Goal: Task Accomplishment & Management: Manage account settings

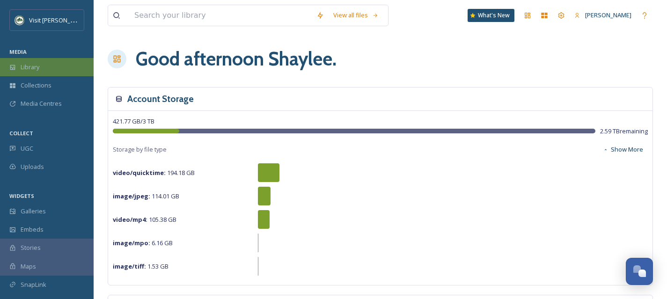
click at [50, 68] on div "Library" at bounding box center [47, 67] width 94 height 18
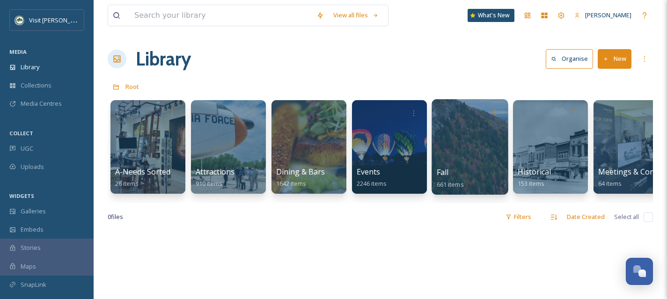
click at [456, 158] on div at bounding box center [469, 146] width 76 height 95
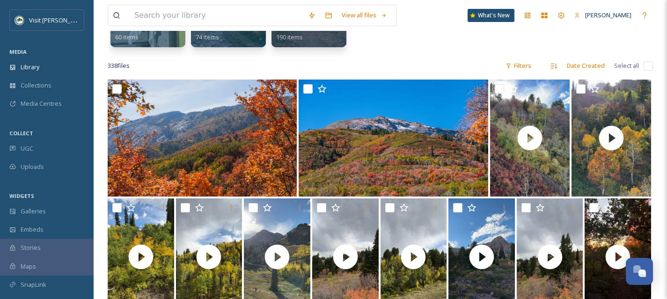
scroll to position [29, 0]
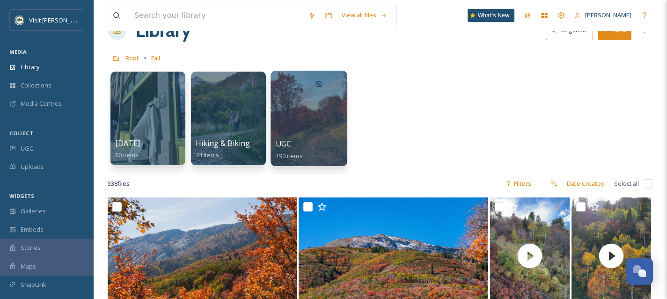
click at [313, 117] on div at bounding box center [308, 118] width 76 height 95
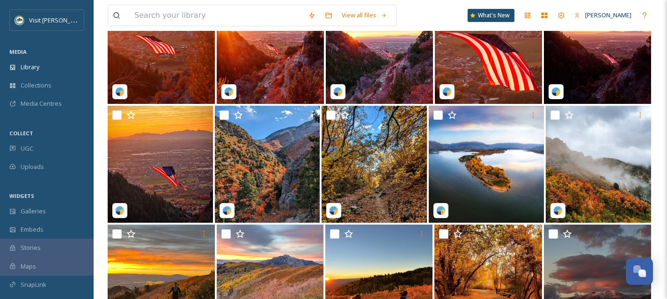
scroll to position [1694, 0]
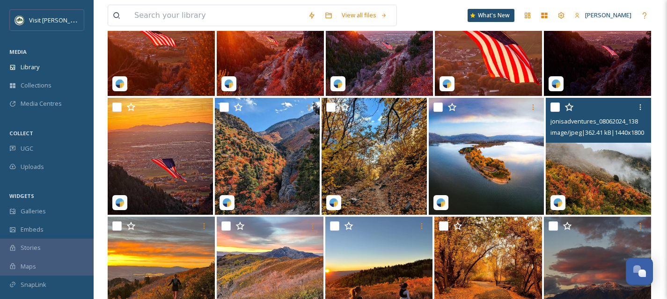
click at [606, 175] on img at bounding box center [598, 156] width 105 height 117
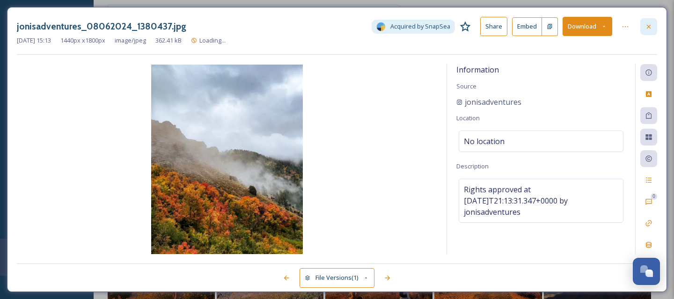
click at [649, 25] on icon at bounding box center [648, 26] width 7 height 7
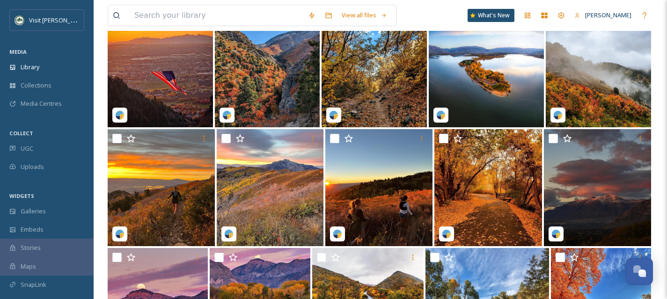
scroll to position [1782, 0]
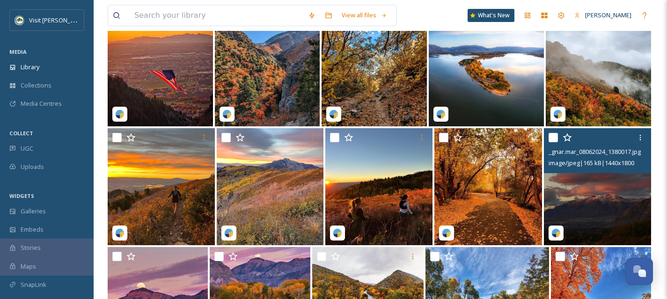
click at [610, 207] on img at bounding box center [597, 186] width 107 height 117
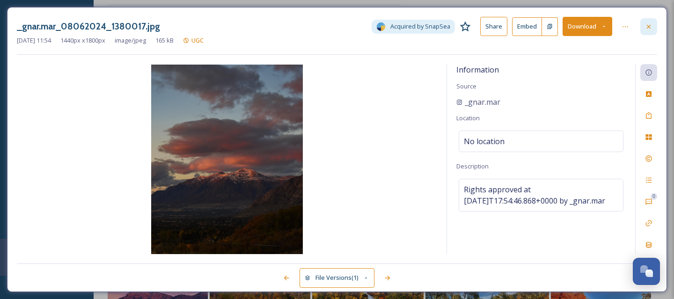
click at [652, 24] on div at bounding box center [648, 26] width 17 height 17
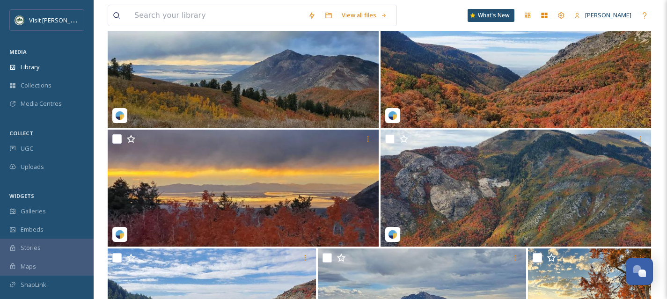
scroll to position [2106, 0]
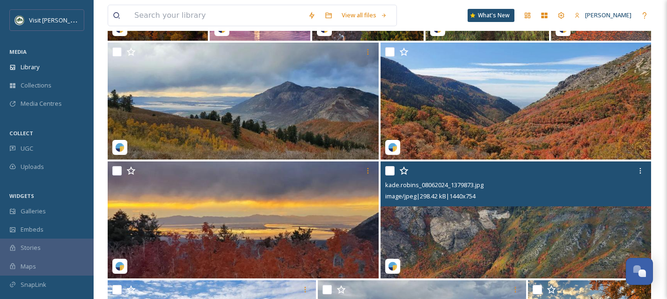
click at [386, 168] on input "checkbox" at bounding box center [389, 170] width 9 height 9
checkbox input "true"
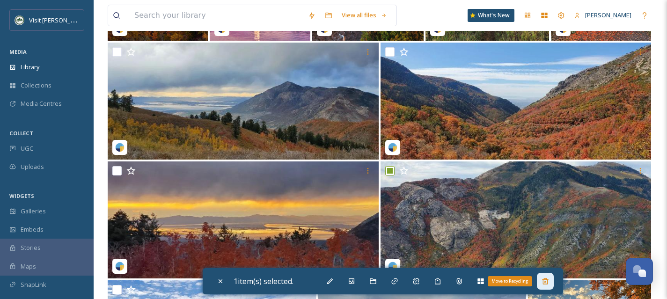
click at [553, 286] on div "Move to Recycling" at bounding box center [545, 281] width 17 height 17
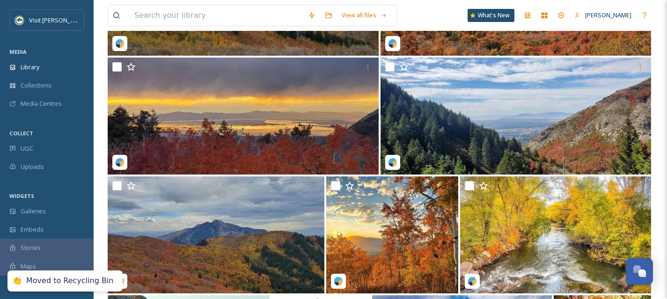
scroll to position [2213, 0]
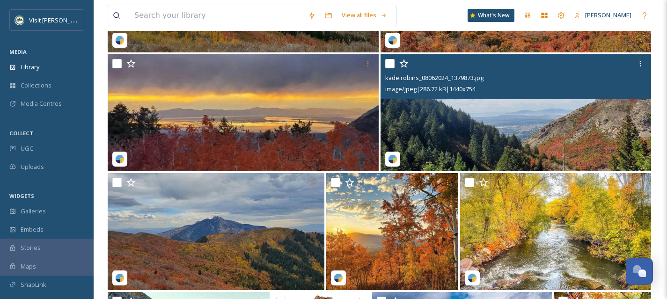
click at [386, 62] on input "checkbox" at bounding box center [389, 63] width 9 height 9
checkbox input "true"
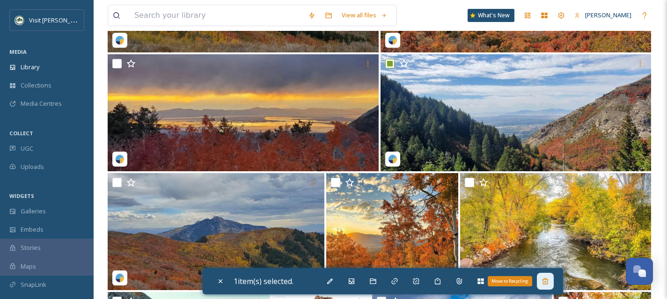
click at [545, 280] on icon at bounding box center [545, 281] width 6 height 6
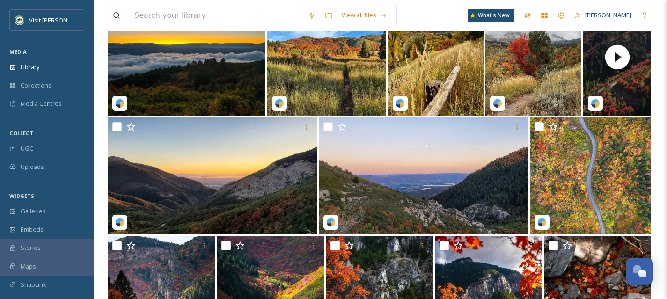
scroll to position [3286, 0]
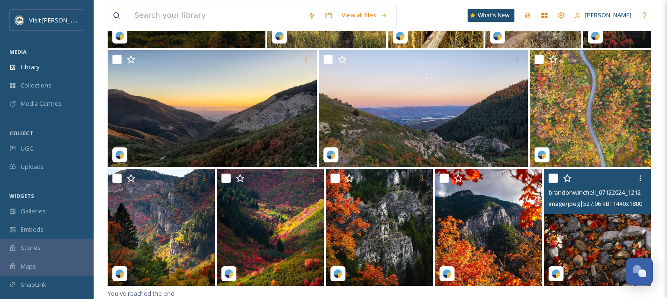
click at [556, 176] on input "checkbox" at bounding box center [552, 178] width 9 height 9
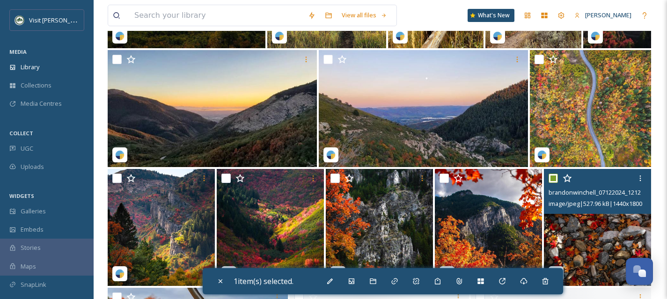
click at [556, 176] on input "checkbox" at bounding box center [552, 178] width 9 height 9
checkbox input "false"
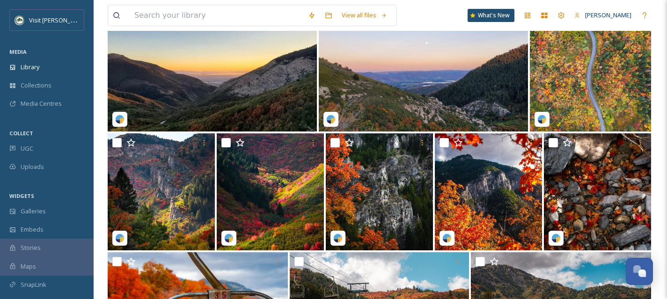
scroll to position [3332, 0]
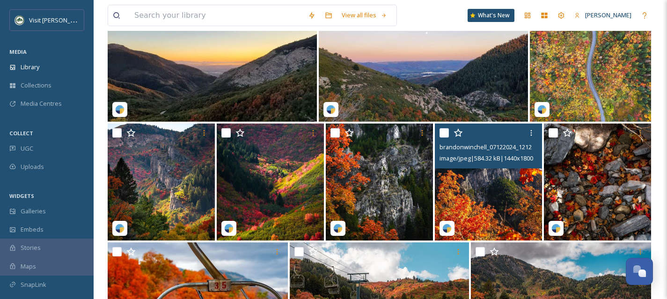
click at [517, 204] on img at bounding box center [488, 182] width 107 height 117
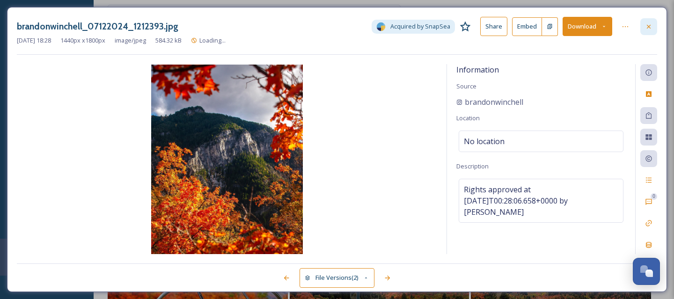
click at [650, 27] on icon at bounding box center [648, 26] width 7 height 7
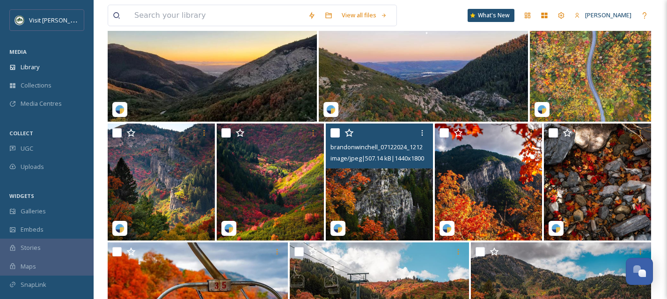
click at [382, 208] on img at bounding box center [379, 182] width 107 height 117
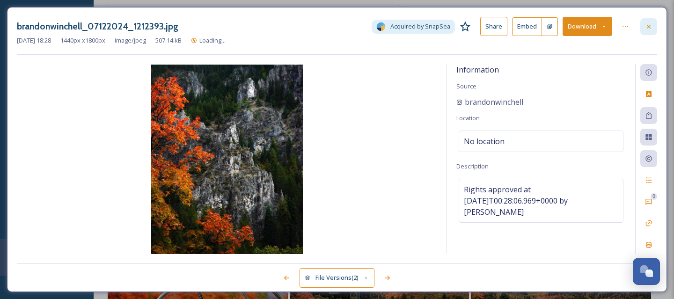
click at [650, 24] on icon at bounding box center [648, 26] width 7 height 7
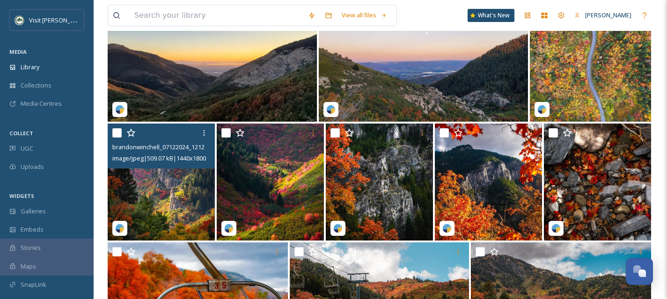
click at [197, 200] on img at bounding box center [161, 182] width 107 height 117
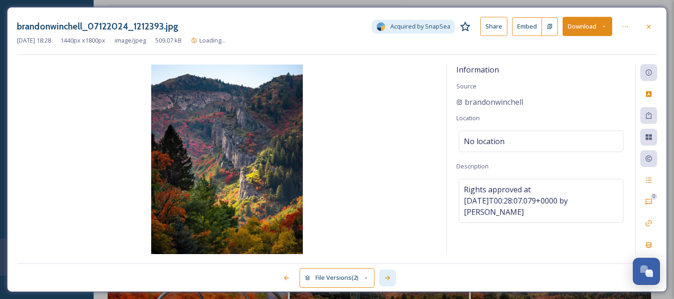
click at [384, 279] on icon at bounding box center [387, 277] width 7 height 7
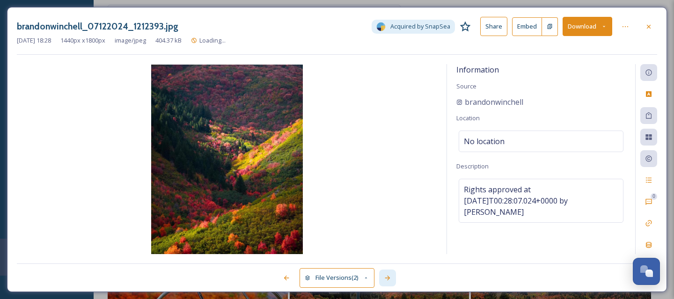
click at [384, 279] on icon at bounding box center [387, 277] width 7 height 7
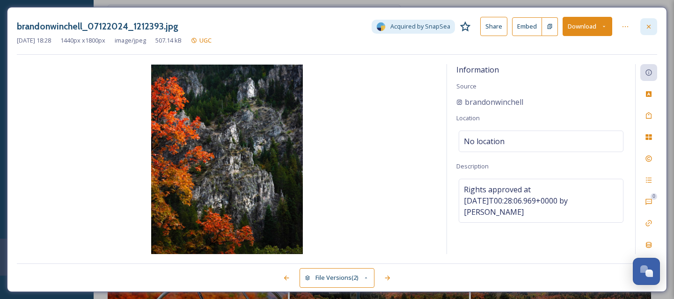
click at [648, 28] on icon at bounding box center [648, 26] width 7 height 7
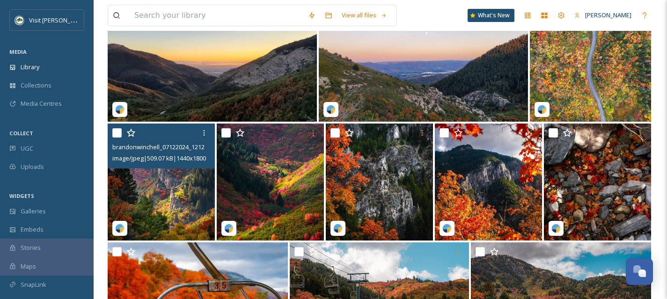
click at [117, 131] on input "checkbox" at bounding box center [116, 132] width 9 height 9
checkbox input "true"
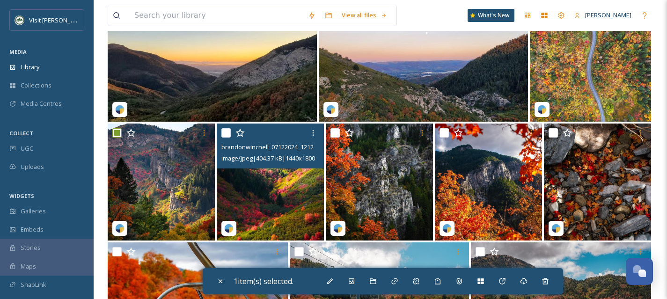
click at [223, 132] on input "checkbox" at bounding box center [225, 132] width 9 height 9
checkbox input "true"
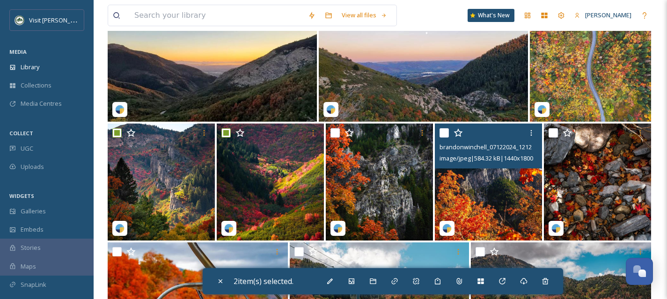
click at [441, 136] on input "checkbox" at bounding box center [443, 132] width 9 height 9
checkbox input "true"
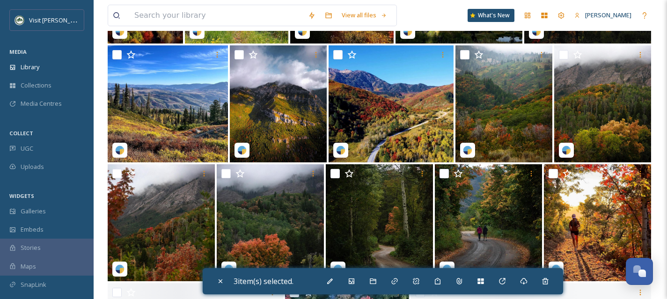
scroll to position [3887, 0]
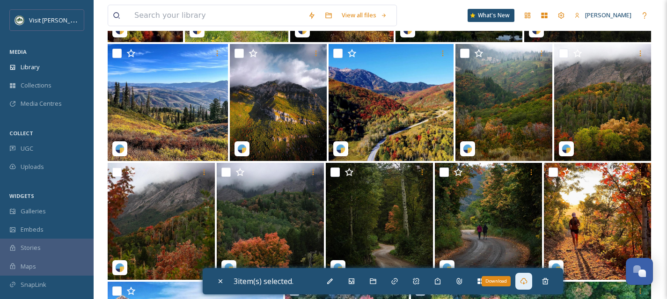
click at [526, 284] on icon at bounding box center [523, 280] width 7 height 7
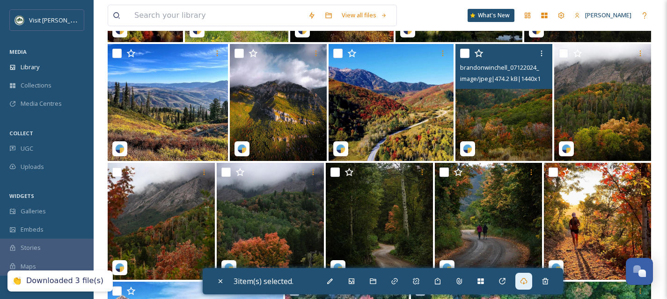
click at [495, 118] on img at bounding box center [503, 102] width 97 height 117
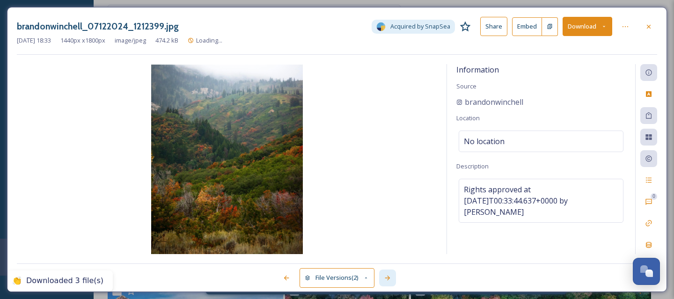
click at [389, 282] on div at bounding box center [387, 278] width 17 height 17
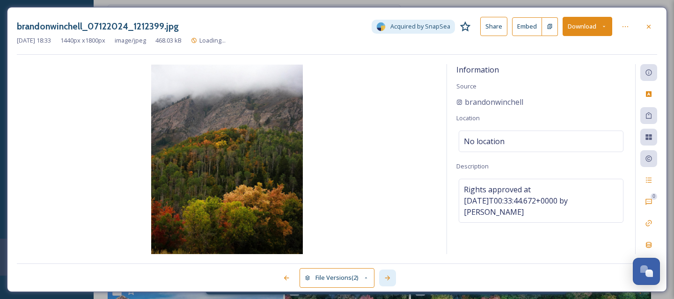
click at [389, 282] on div at bounding box center [387, 278] width 17 height 17
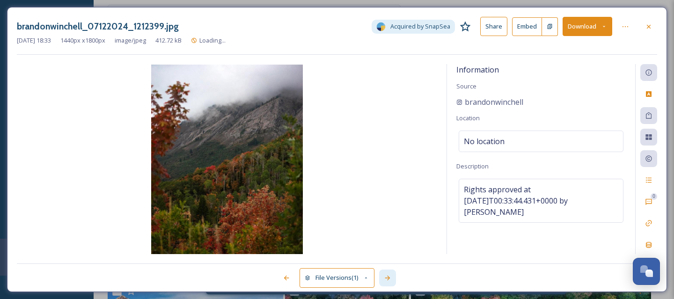
click at [389, 282] on div at bounding box center [387, 278] width 17 height 17
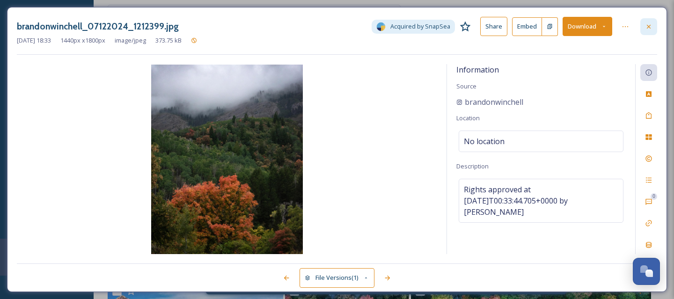
click at [646, 28] on icon at bounding box center [648, 26] width 7 height 7
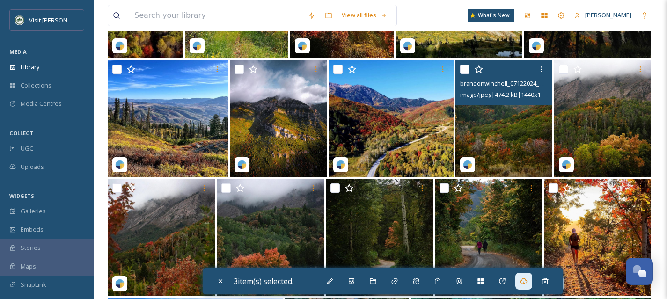
scroll to position [3869, 0]
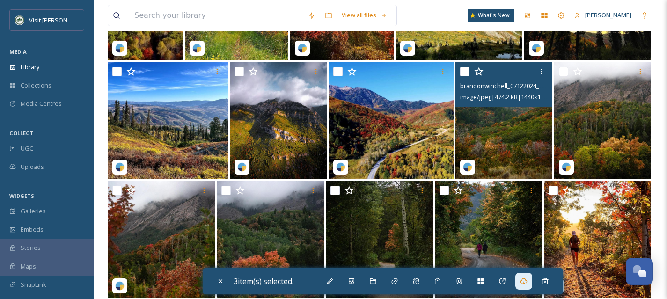
click at [523, 145] on img at bounding box center [503, 120] width 97 height 117
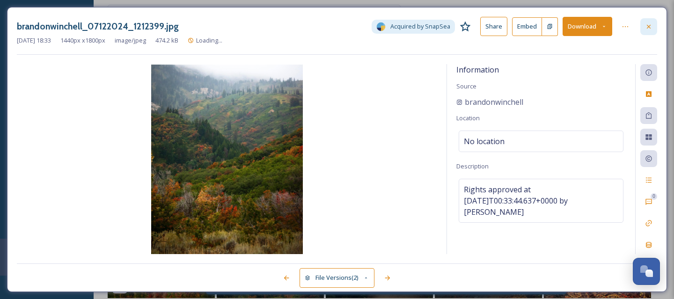
click at [651, 25] on icon at bounding box center [648, 26] width 7 height 7
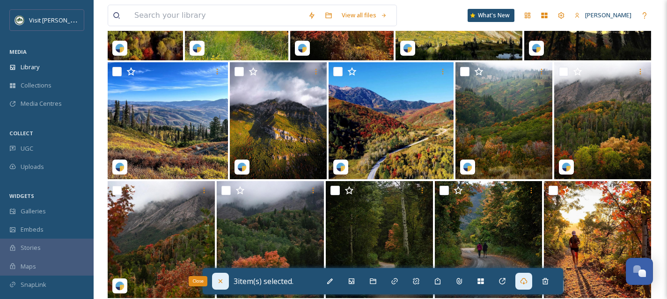
click at [223, 280] on icon at bounding box center [220, 280] width 7 height 7
checkbox input "false"
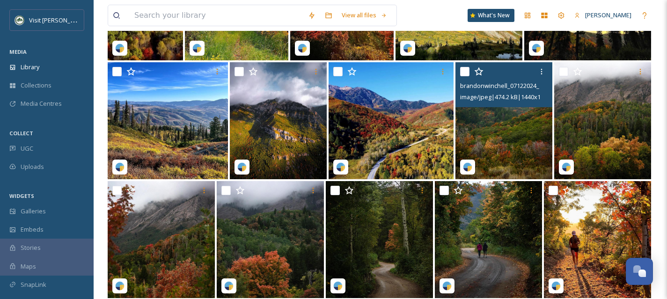
click at [462, 73] on input "checkbox" at bounding box center [464, 71] width 9 height 9
checkbox input "true"
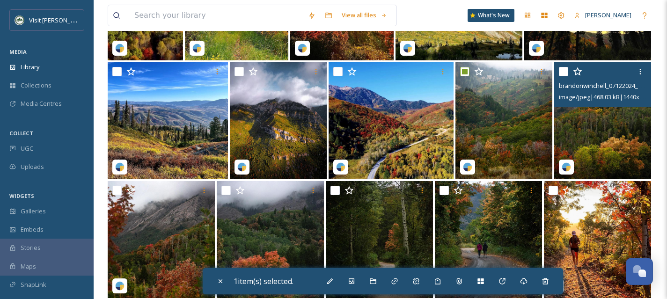
click at [562, 71] on input "checkbox" at bounding box center [563, 71] width 9 height 9
checkbox input "true"
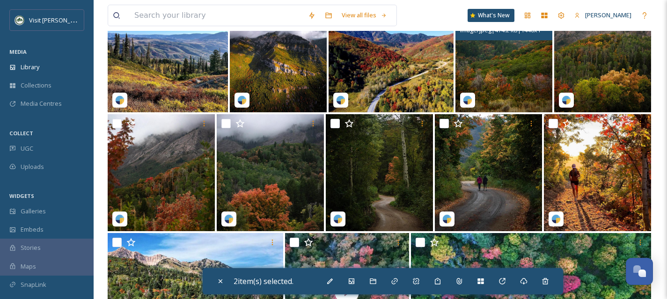
scroll to position [3936, 0]
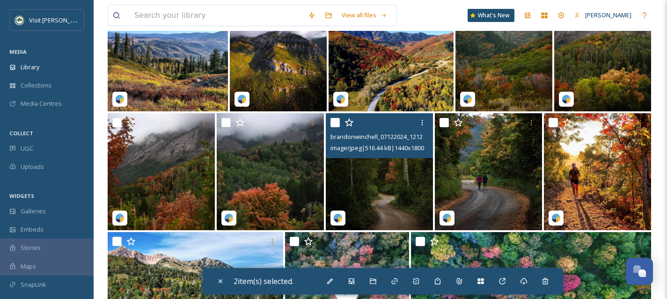
click at [333, 124] on input "checkbox" at bounding box center [334, 122] width 9 height 9
checkbox input "true"
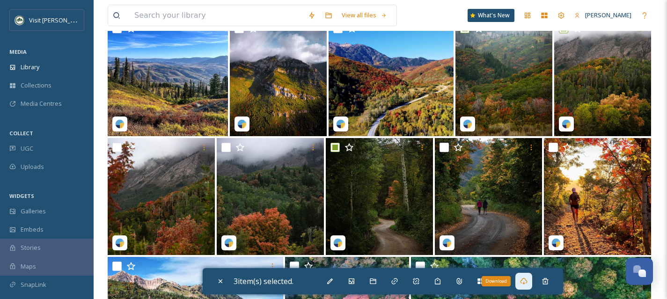
click at [525, 282] on icon at bounding box center [523, 280] width 7 height 7
